Goal: Information Seeking & Learning: Learn about a topic

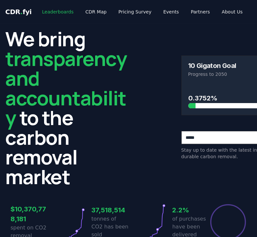
click at [47, 11] on link "Leaderboards" at bounding box center [58, 12] width 42 height 12
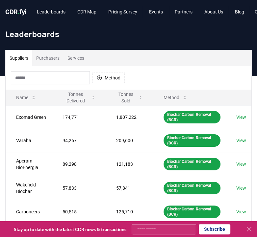
click at [41, 76] on input at bounding box center [50, 77] width 79 height 13
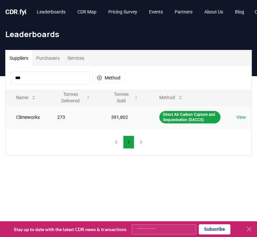
type input "***"
click at [246, 119] on td "View" at bounding box center [238, 116] width 26 height 23
click at [241, 119] on link "View" at bounding box center [241, 117] width 10 height 7
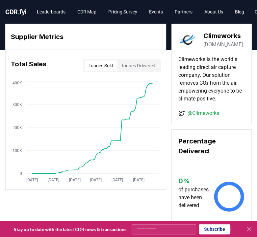
click at [143, 63] on button "Tonnes Delivered" at bounding box center [138, 65] width 42 height 11
click at [92, 65] on button "Tonnes Sold" at bounding box center [100, 65] width 33 height 11
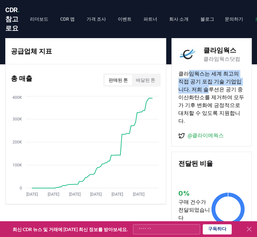
drag, startPoint x: 187, startPoint y: 80, endPoint x: 222, endPoint y: 111, distance: 46.3
click at [214, 104] on font "클라임웍스는 세계 최고의 직접 공기 포집 기술 기업입니다. 저희 솔루션은 공기 중 이산화탄소를 제거하여 모두가 기후 변화에 긍정적으로 대처할 …" at bounding box center [211, 98] width 66 height 54
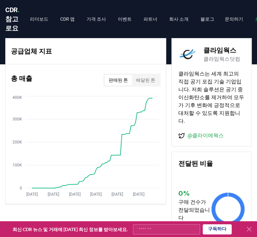
click at [230, 118] on font "클라임웍스는 세계 최고의 직접 공기 포집 기술 기업입니다. 저희 솔루션은 공기 중 이산화탄소를 제거하여 모두가 기후 변화에 긍정적으로 대처할 …" at bounding box center [211, 98] width 66 height 54
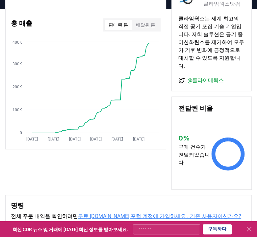
scroll to position [123, 0]
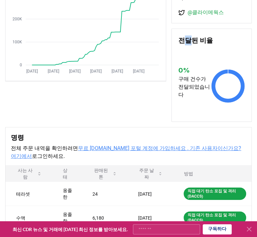
drag, startPoint x: 189, startPoint y: 48, endPoint x: 194, endPoint y: 50, distance: 5.2
click at [194, 44] on font "전달된 비율" at bounding box center [195, 40] width 34 height 8
click at [199, 45] on h3 "전달된 비율" at bounding box center [211, 40] width 66 height 10
click at [136, 117] on div "공급업체 지표 총 매출 판매된 톤 배달된 톤 Jan 2019 Mar 2020 May 2021 Jul 2022 Sep 2023 Nov 2024 …" at bounding box center [128, 18] width 246 height 207
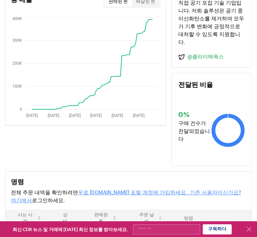
scroll to position [38, 0]
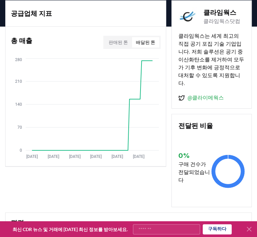
click at [142, 45] on font "배달된 톤" at bounding box center [145, 42] width 19 height 5
drag, startPoint x: 194, startPoint y: 158, endPoint x: 199, endPoint y: 190, distance: 31.6
click at [199, 190] on div "0 % 구매 건수가 전달되었습니다" at bounding box center [211, 168] width 66 height 66
click at [199, 184] on p "구매 건수가 전달되었습니다" at bounding box center [194, 173] width 33 height 24
drag, startPoint x: 184, startPoint y: 171, endPoint x: 190, endPoint y: 183, distance: 12.9
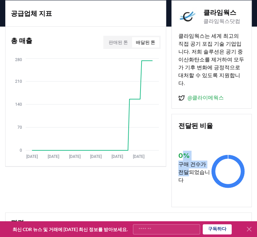
click at [190, 183] on div "0 % 구매 건수가 전달되었습니다" at bounding box center [194, 168] width 33 height 34
click at [195, 184] on p "구매 건수가 전달되었습니다" at bounding box center [194, 173] width 33 height 24
click at [118, 45] on font "판매된 톤" at bounding box center [117, 42] width 19 height 5
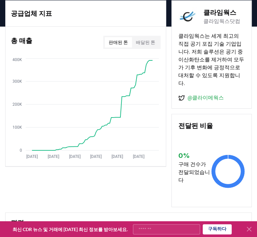
click at [116, 193] on div "공급업체 지표 총 매출 판매된 톤 배달된 톤 Jan 2019 Mar 2020 May 2021 Jul 2022 Sep 2023 Nov 2024 …" at bounding box center [128, 103] width 246 height 207
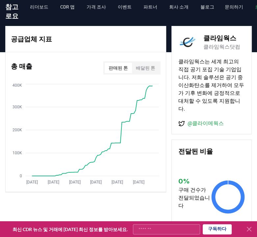
scroll to position [0, 0]
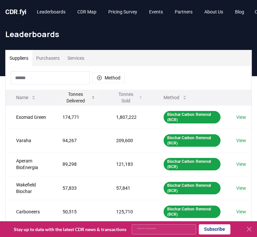
click at [96, 98] on button "Tonnes Delivered" at bounding box center [78, 97] width 43 height 13
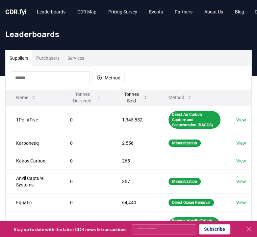
click at [144, 97] on icon at bounding box center [145, 97] width 4 height 5
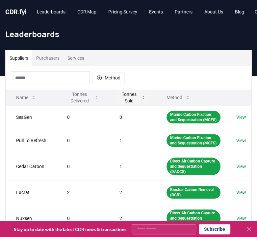
click at [144, 97] on icon at bounding box center [143, 97] width 4 height 5
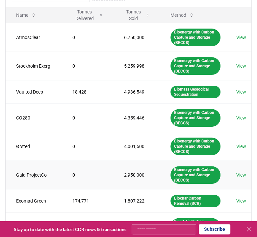
scroll to position [247, 0]
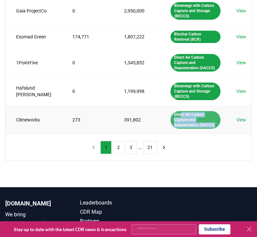
drag, startPoint x: 174, startPoint y: 115, endPoint x: 185, endPoint y: 123, distance: 12.9
click at [185, 123] on div "Direct Air Carbon Capture and Sequestration (DACCS)" at bounding box center [195, 120] width 50 height 18
click at [193, 122] on div "Direct Air Carbon Capture and Sequestration (DACCS)" at bounding box center [195, 120] width 50 height 18
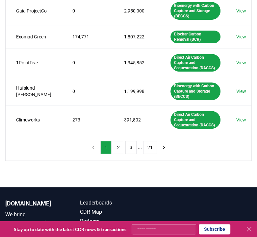
click at [197, 175] on div "Suppliers Purchasers Services Method Name Tonnes Delivered Tonnes Sold Method A…" at bounding box center [128, 8] width 257 height 358
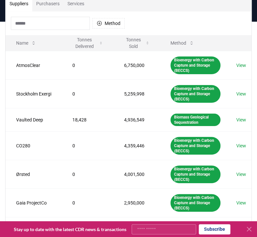
scroll to position [0, 0]
